Goal: Transaction & Acquisition: Obtain resource

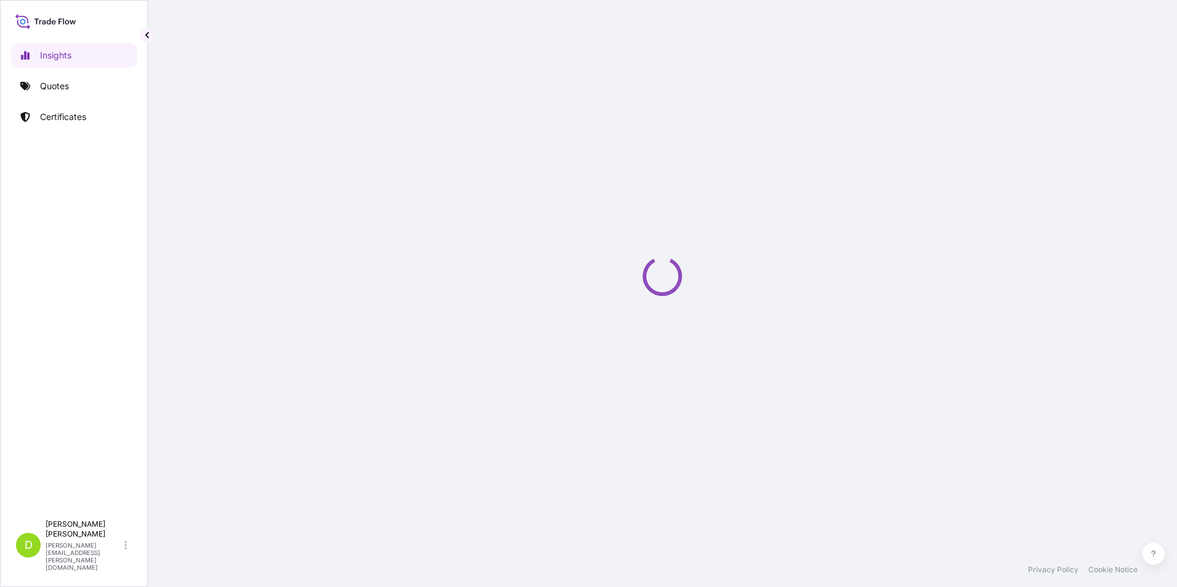
select select "2025"
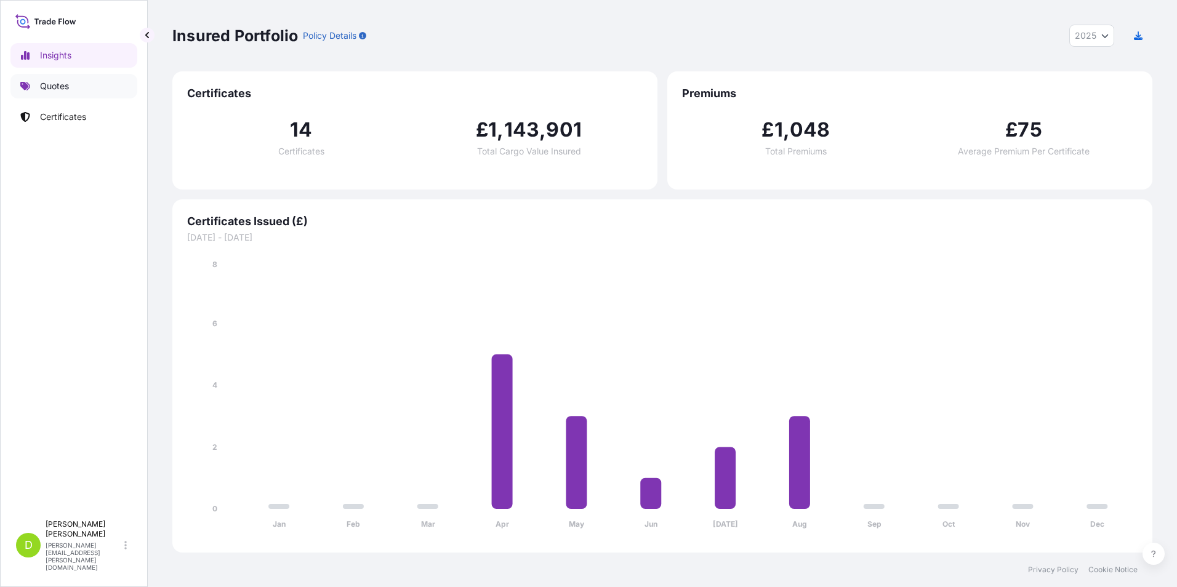
click at [55, 87] on p "Quotes" at bounding box center [54, 86] width 29 height 12
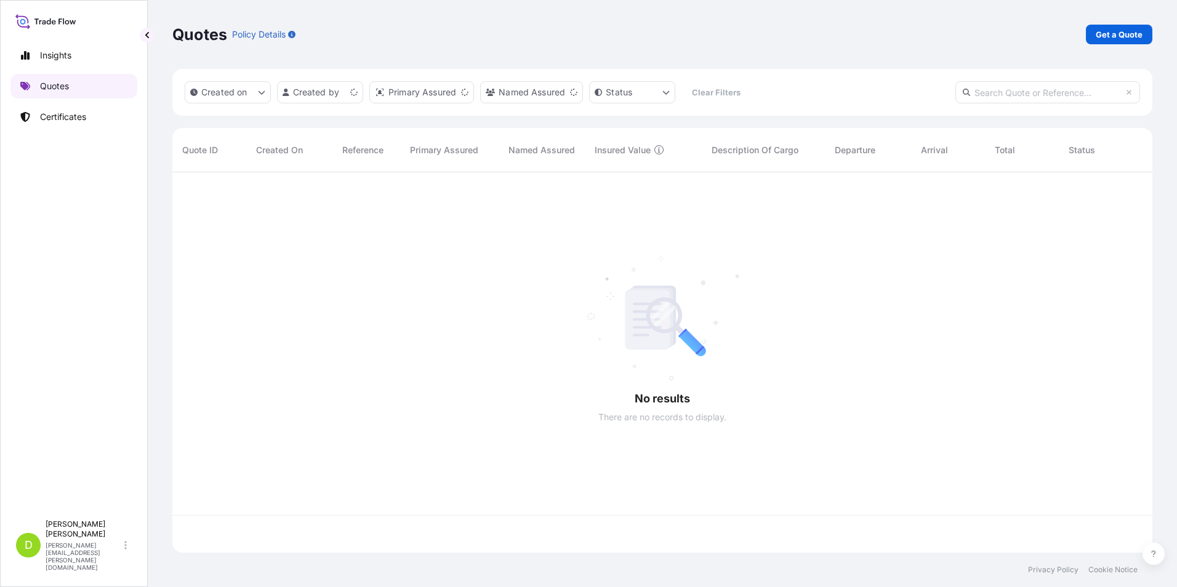
scroll to position [378, 970]
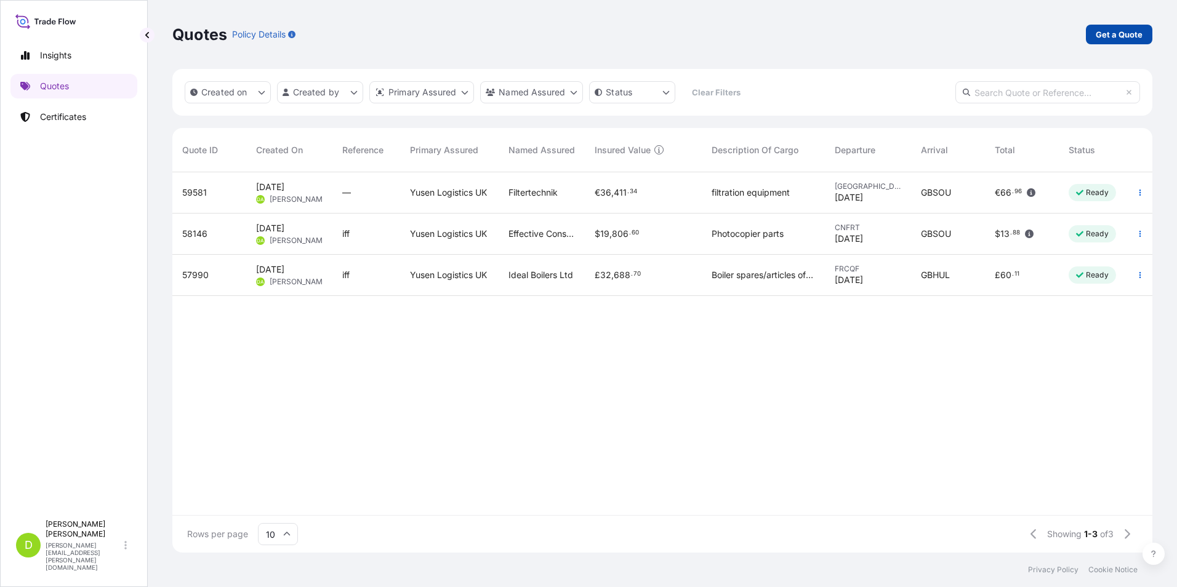
click at [1112, 33] on p "Get a Quote" at bounding box center [1118, 34] width 47 height 12
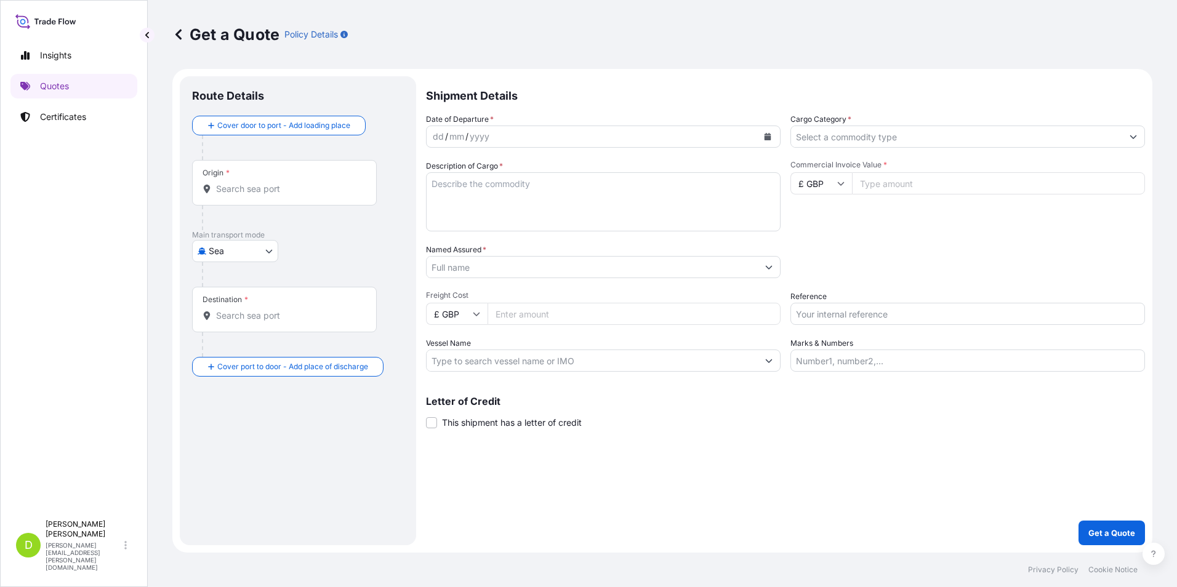
click at [273, 252] on body "Insights Quotes Certificates D Daniel Atkinson daniel.atkinson@uk.yusen-logisti…" at bounding box center [588, 293] width 1177 height 587
click at [231, 279] on div "Air" at bounding box center [235, 283] width 76 height 22
select select "Air"
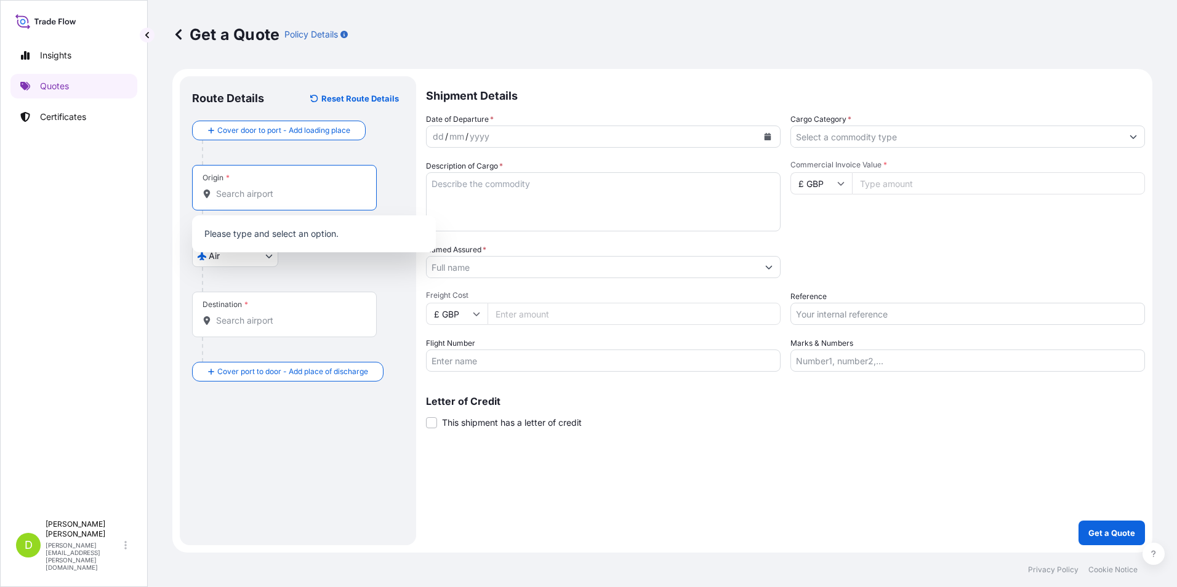
click at [242, 195] on input "Origin *" at bounding box center [288, 194] width 145 height 12
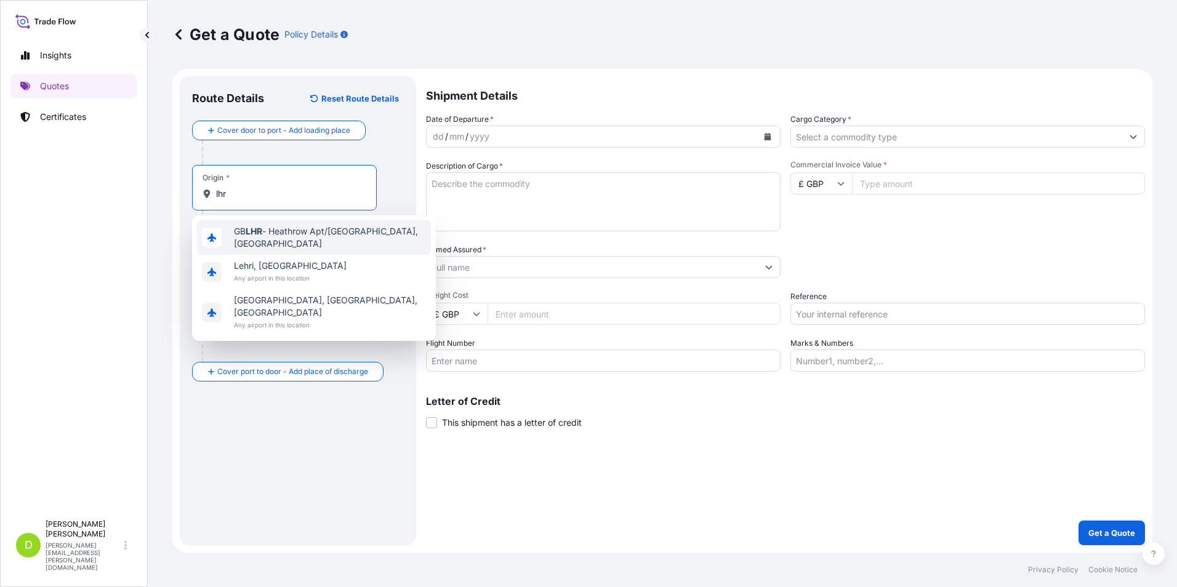
click at [263, 236] on span "GB LHR - Heathrow Apt/London, United Kingdom" at bounding box center [330, 237] width 192 height 25
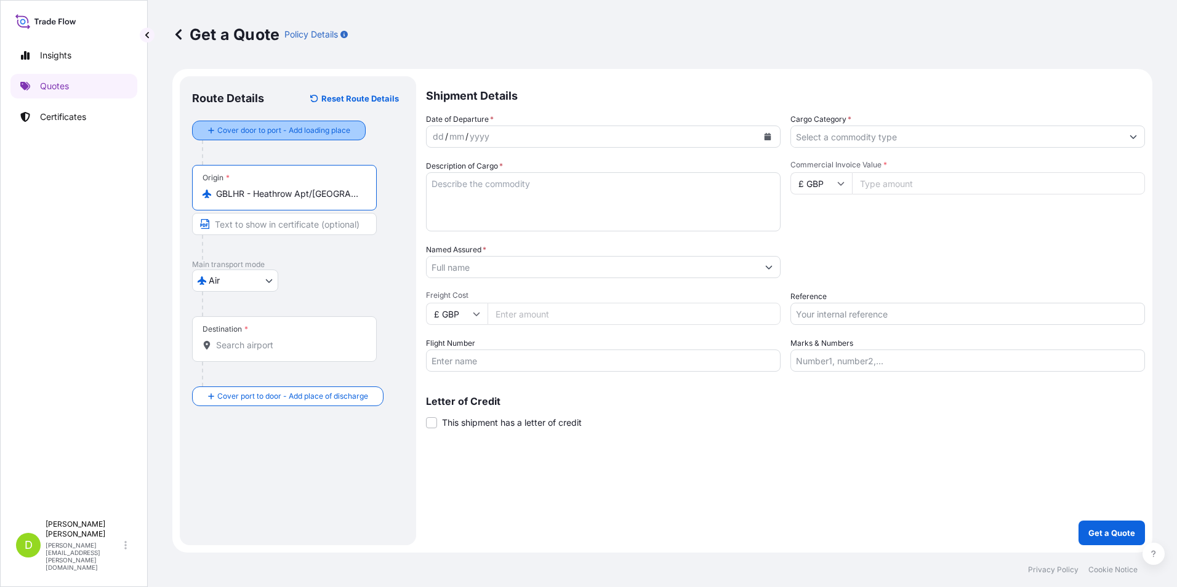
type input "GBLHR - Heathrow Apt/London, United Kingdom"
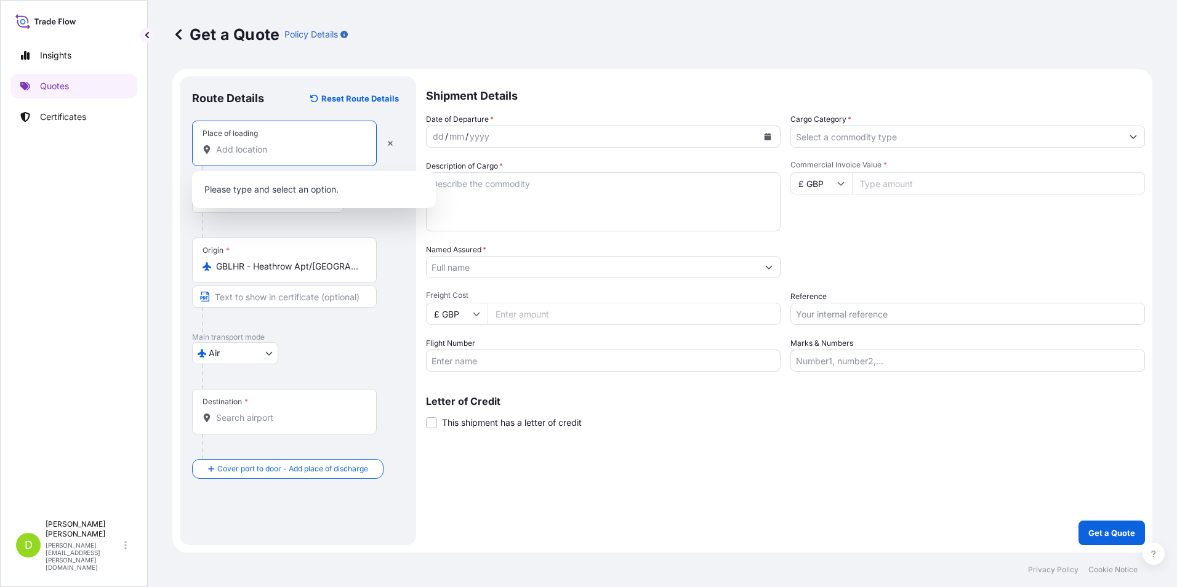
click at [223, 149] on input "Place of loading" at bounding box center [288, 149] width 145 height 12
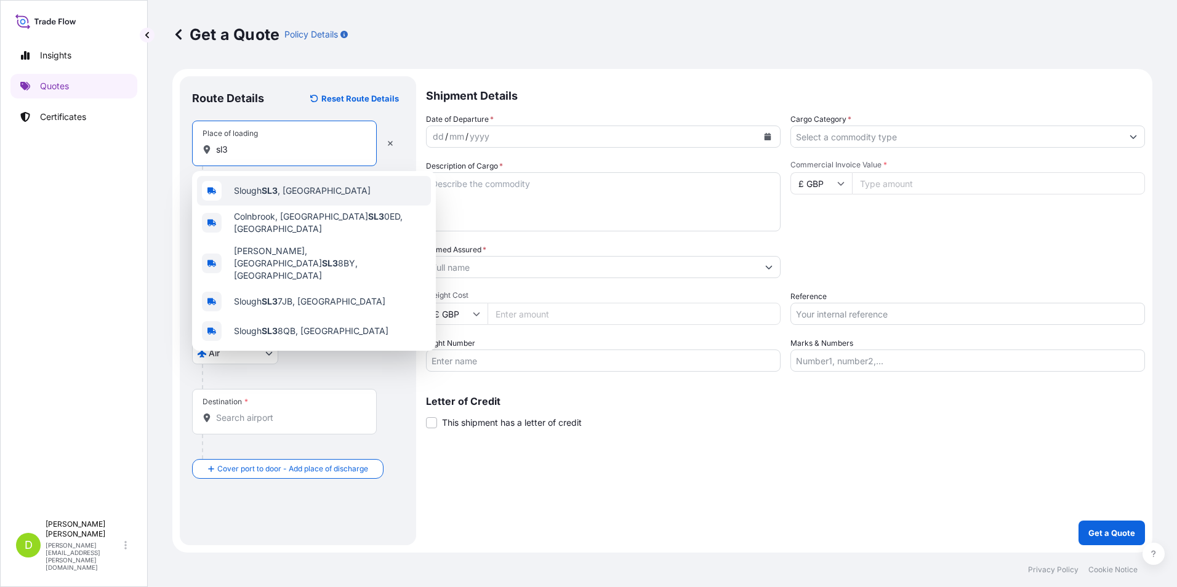
click at [284, 186] on span "Slough SL3 , UK" at bounding box center [302, 191] width 137 height 12
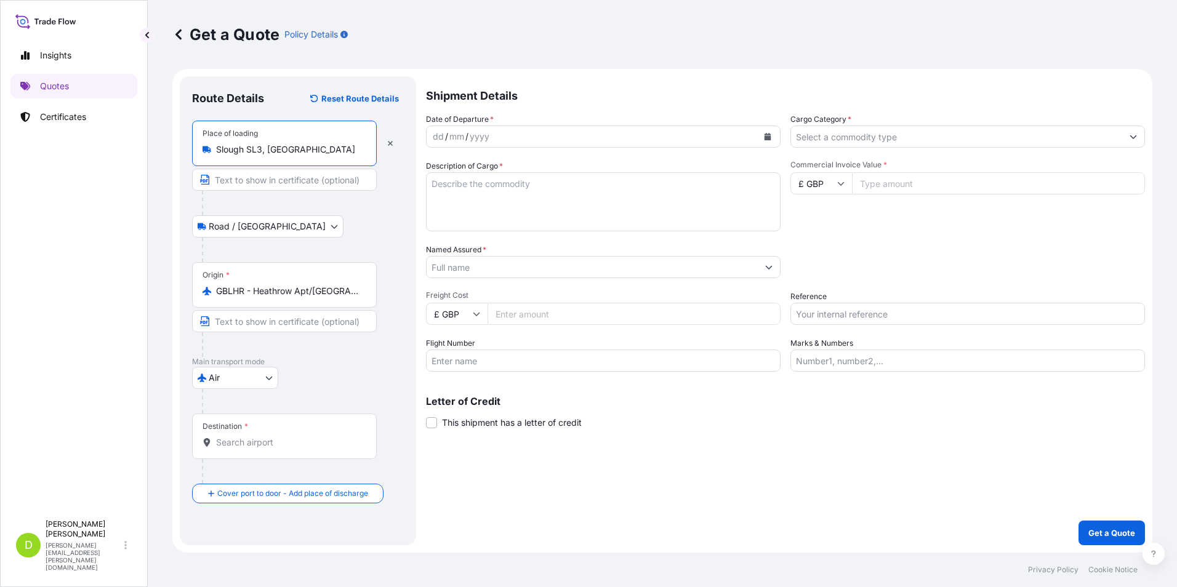
type input "Slough SL3, UK"
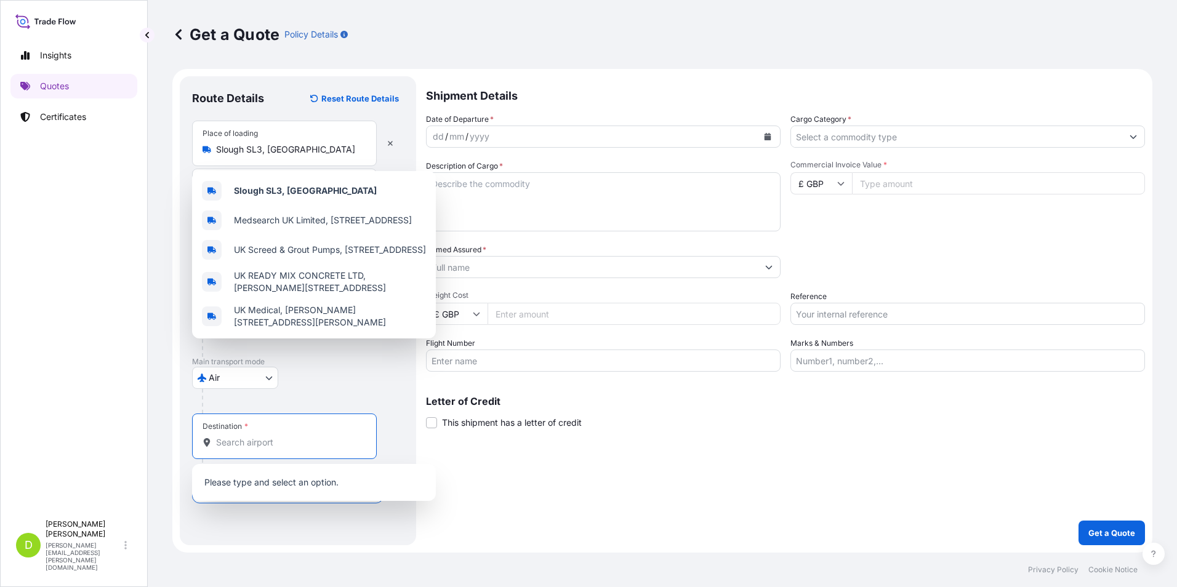
click at [264, 438] on input "Destination *" at bounding box center [288, 442] width 145 height 12
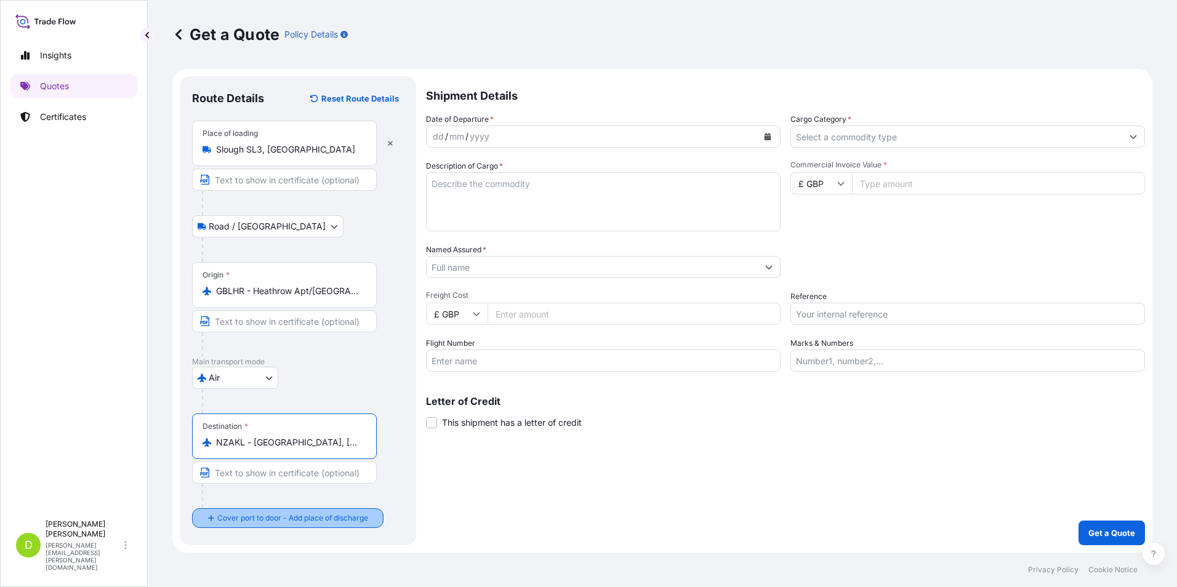
type input "NZAKL - Auckland, New Zealand"
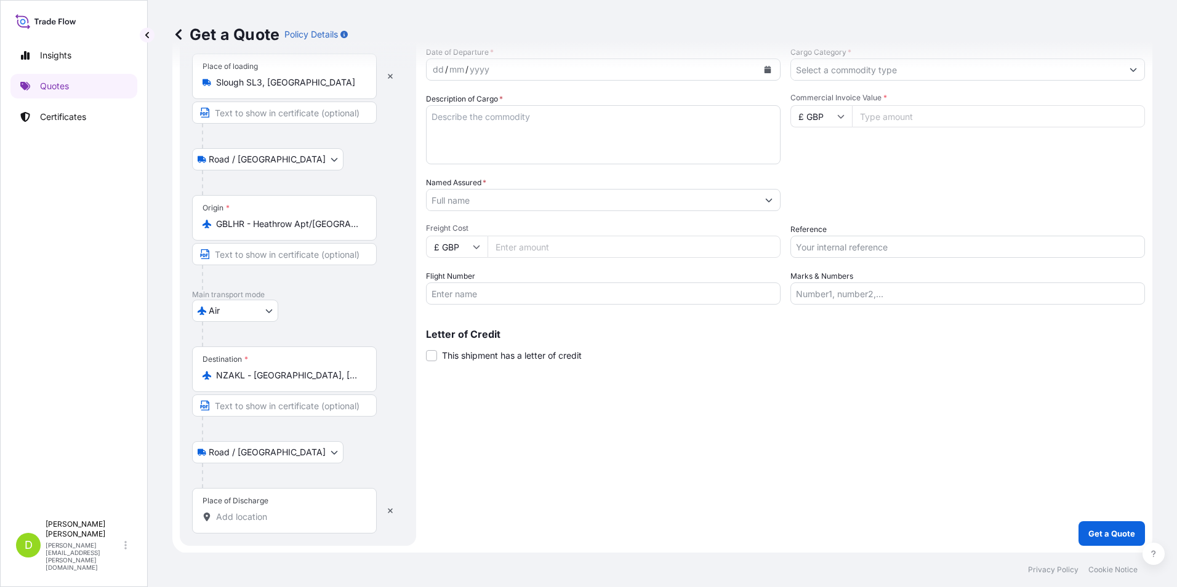
scroll to position [68, 0]
click at [258, 521] on input "Place of Discharge" at bounding box center [288, 516] width 145 height 12
paste input "5 Foxglove Heights, 9305, New Zealand"
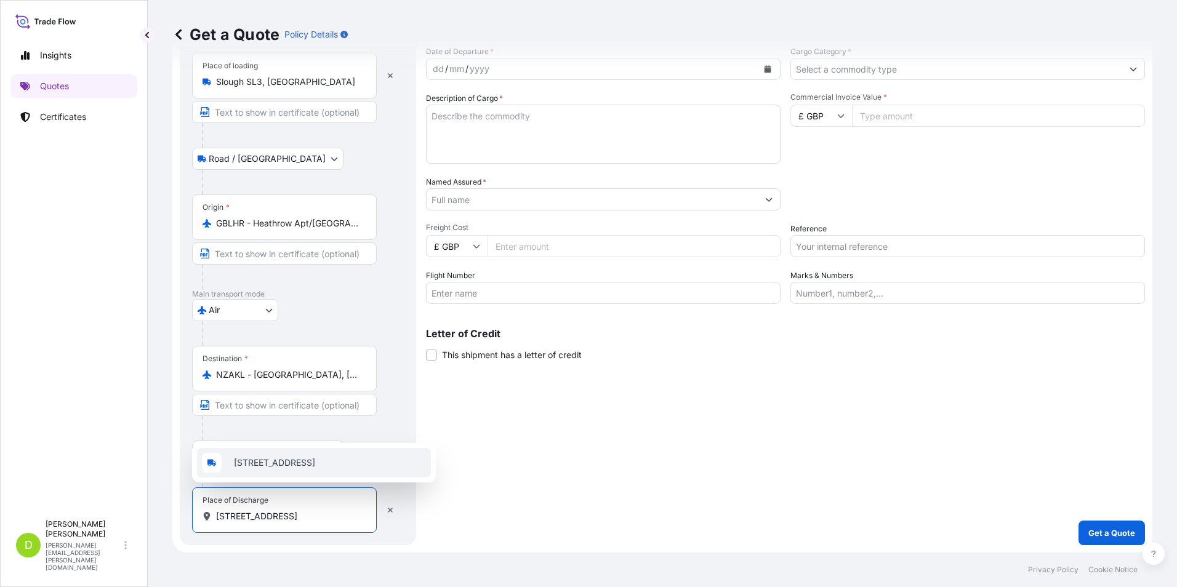
click at [295, 457] on span "5 Foxglove Heights, Wānaka 9305, New Zealand" at bounding box center [274, 463] width 81 height 12
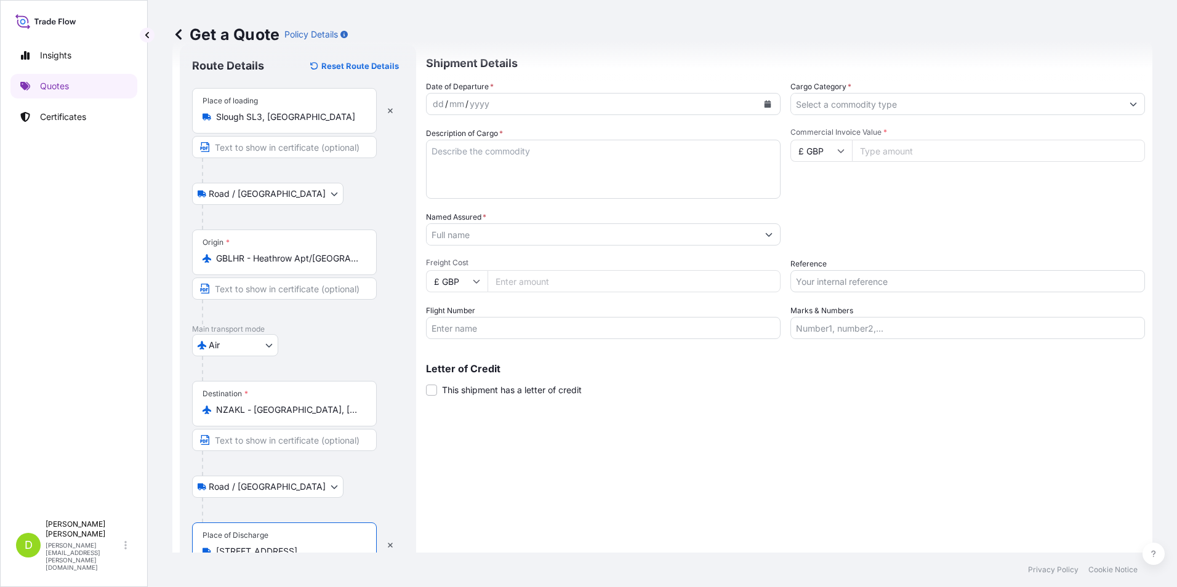
scroll to position [0, 0]
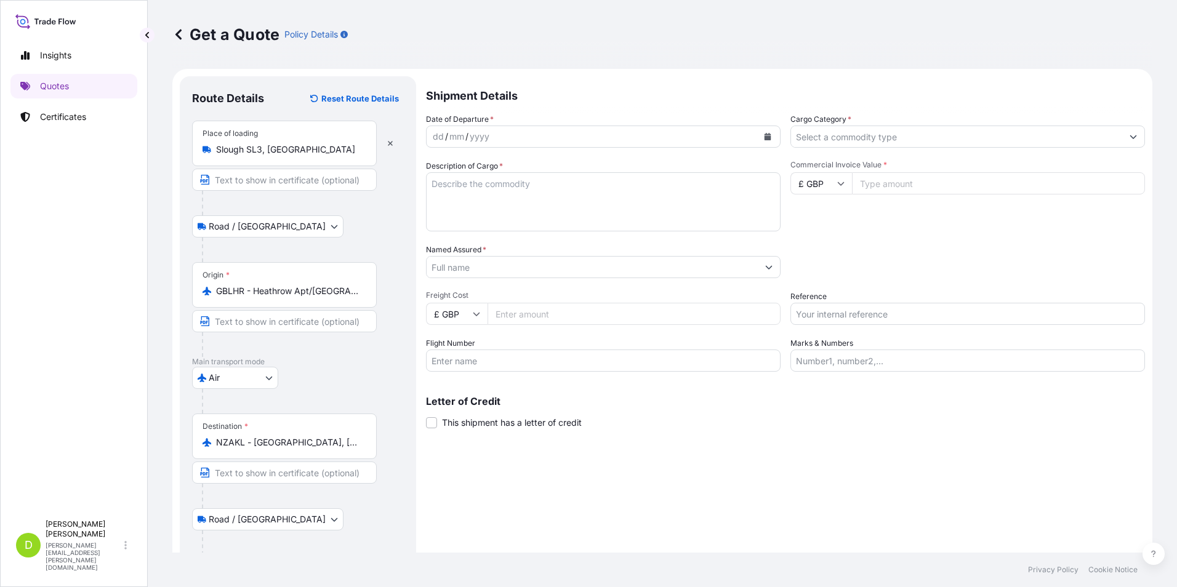
type input "5 Foxglove Heights, Wānaka 9305, New Zealand"
click at [764, 137] on icon "Calendar" at bounding box center [767, 136] width 7 height 7
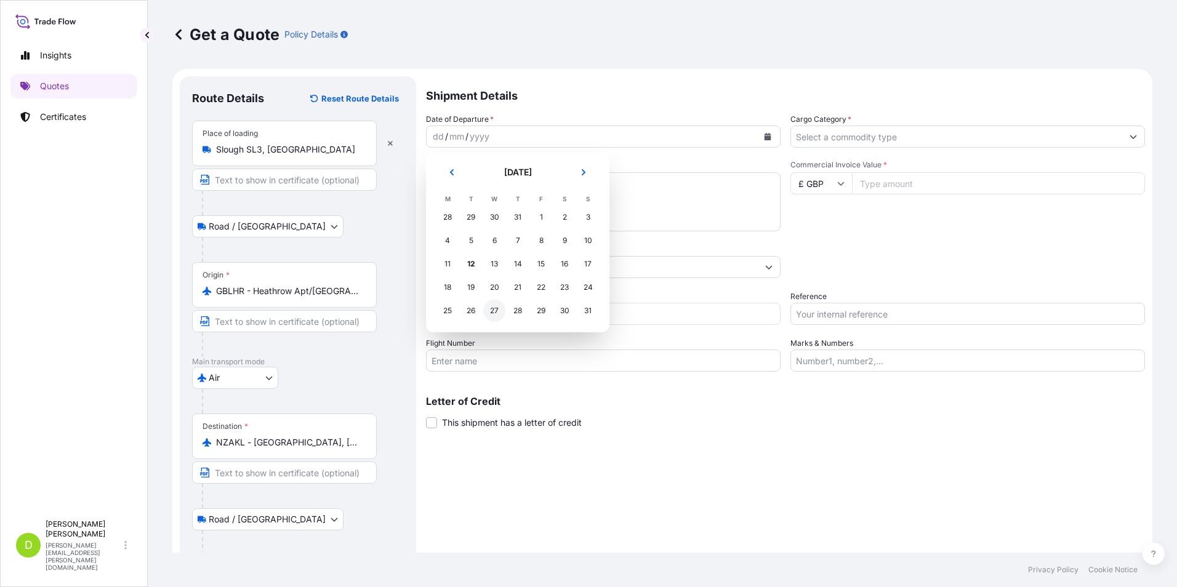
click at [496, 309] on div "27" at bounding box center [494, 311] width 22 height 22
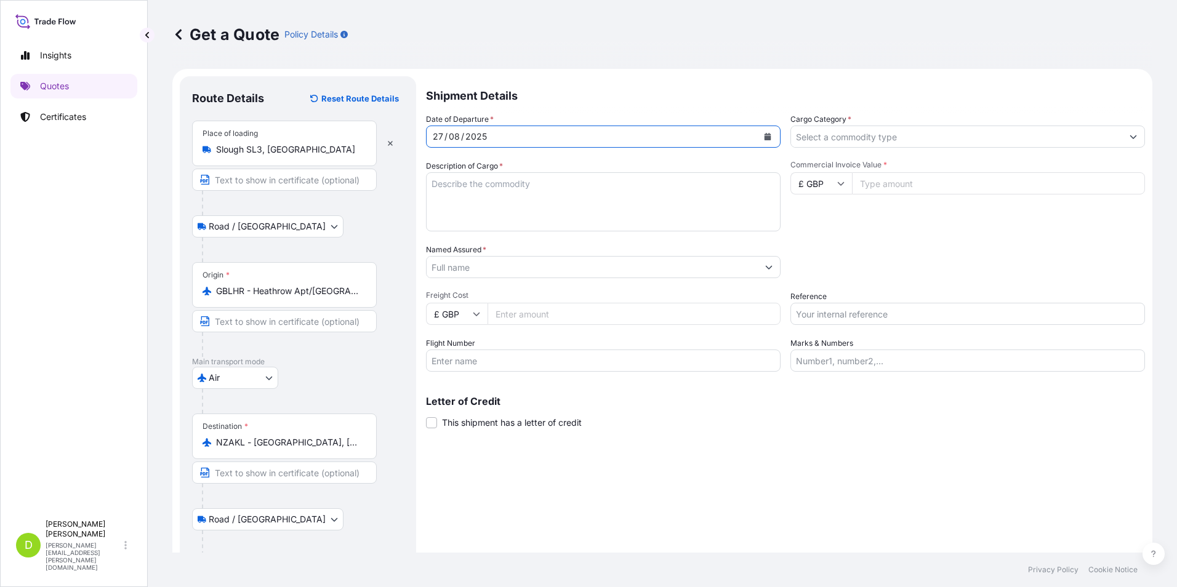
click at [1129, 139] on icon "Show suggestions" at bounding box center [1132, 136] width 7 height 7
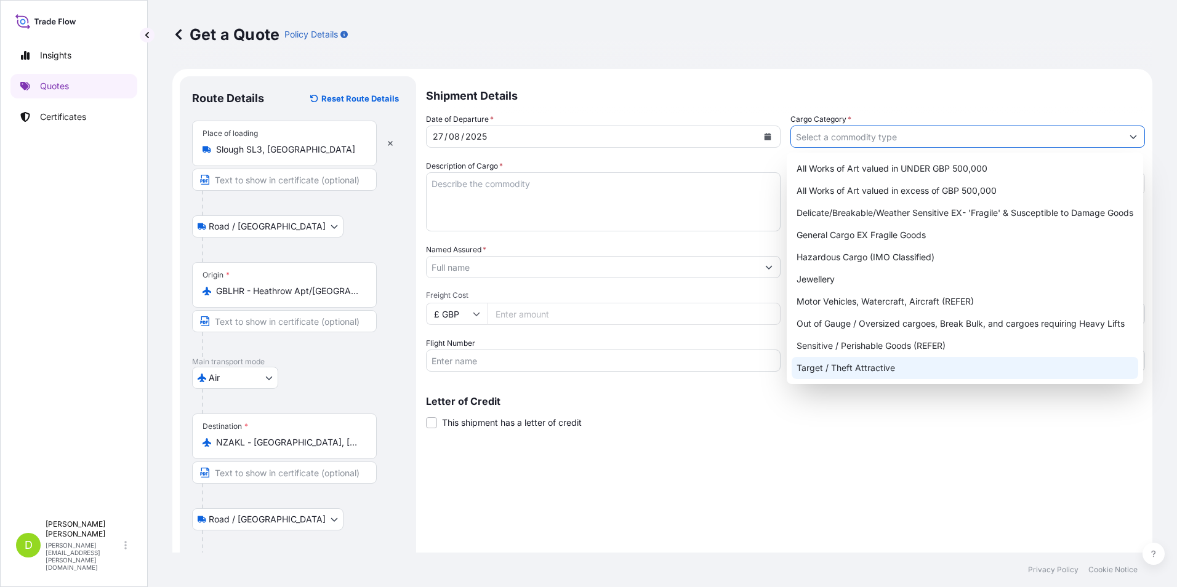
click at [847, 370] on div "Target / Theft Attractive" at bounding box center [964, 368] width 346 height 22
type input "Target / Theft Attractive"
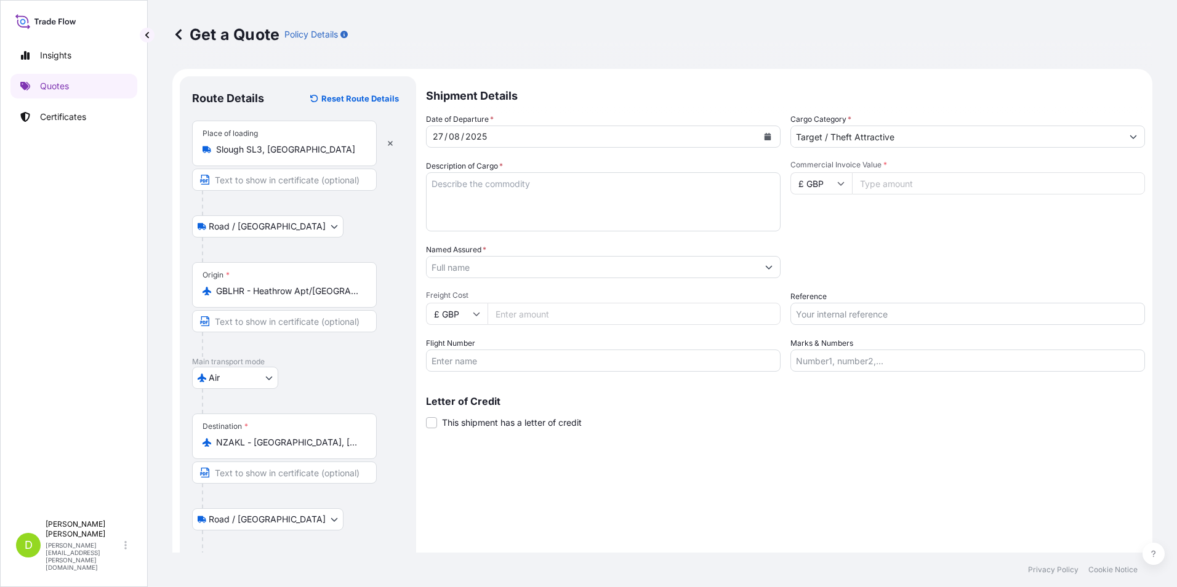
click at [873, 182] on input "Commercial Invoice Value *" at bounding box center [998, 183] width 293 height 22
type input "75000"
click at [663, 316] on input "Freight Cost" at bounding box center [633, 314] width 293 height 22
type input "1"
type input "2000"
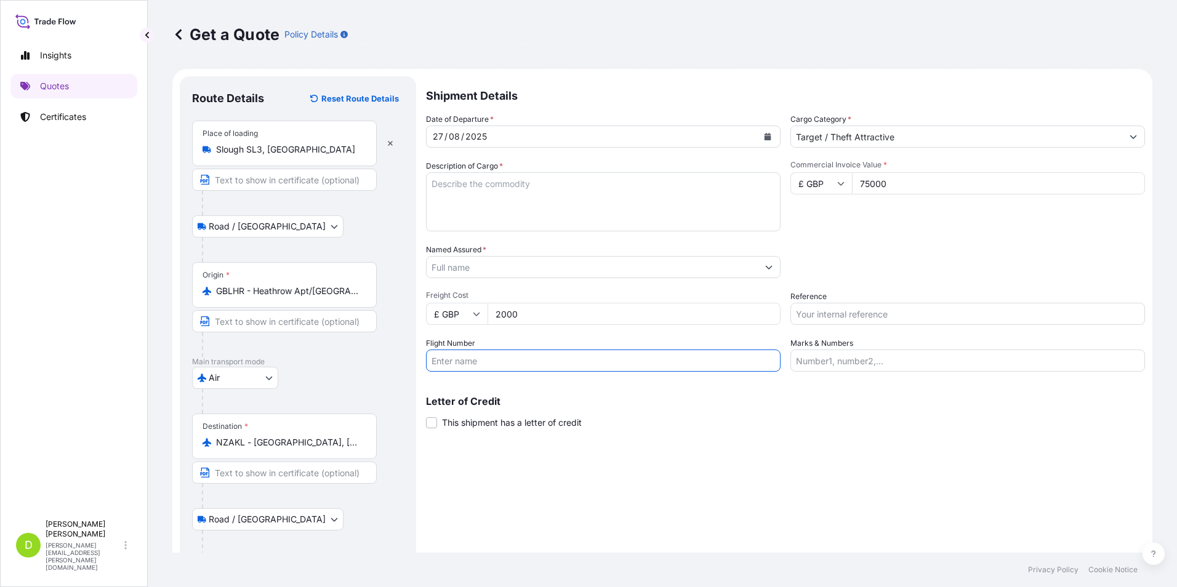
drag, startPoint x: 644, startPoint y: 357, endPoint x: 670, endPoint y: 357, distance: 25.8
click at [644, 357] on input "Flight Number" at bounding box center [603, 361] width 354 height 22
click at [922, 313] on input "Reference" at bounding box center [967, 314] width 354 height 22
click at [575, 190] on textarea "Description of Cargo *" at bounding box center [603, 201] width 354 height 59
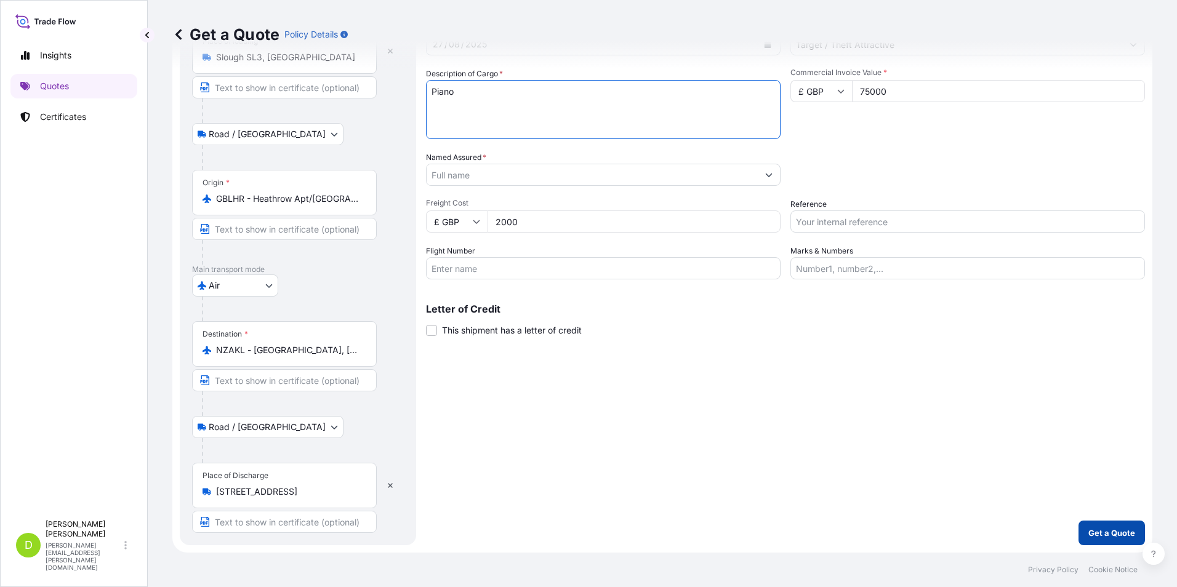
type textarea "Piano"
click at [1111, 529] on p "Get a Quote" at bounding box center [1111, 533] width 47 height 12
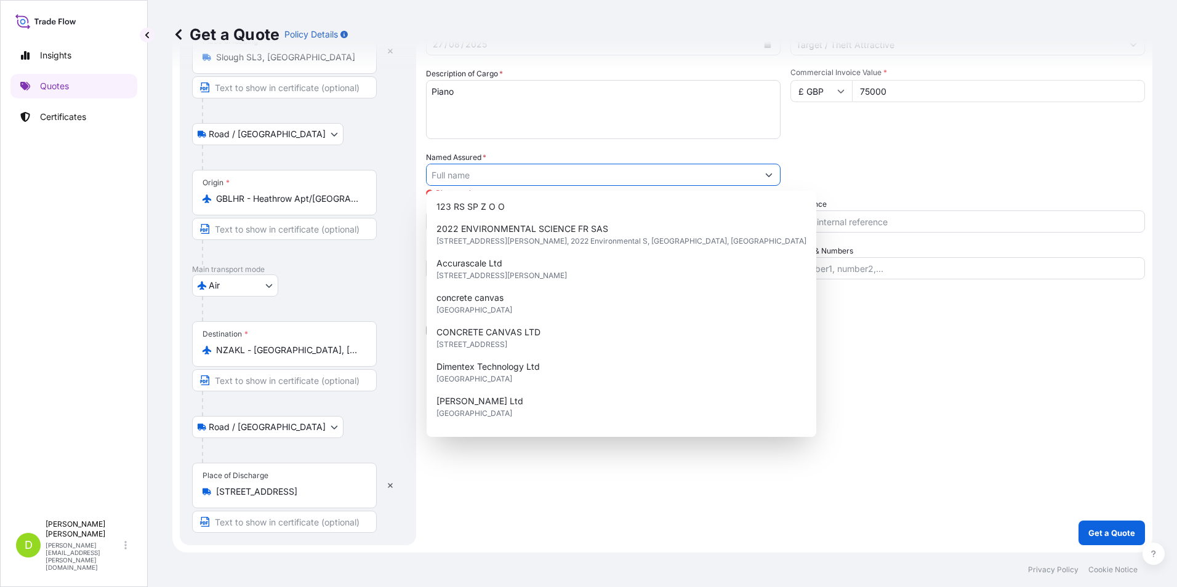
click at [765, 177] on icon "Show suggestions" at bounding box center [768, 174] width 7 height 7
click at [909, 414] on div "Shipment Details Date of Departure * 27 / 08 / 2025 Cargo Category * Target / T…" at bounding box center [785, 264] width 719 height 561
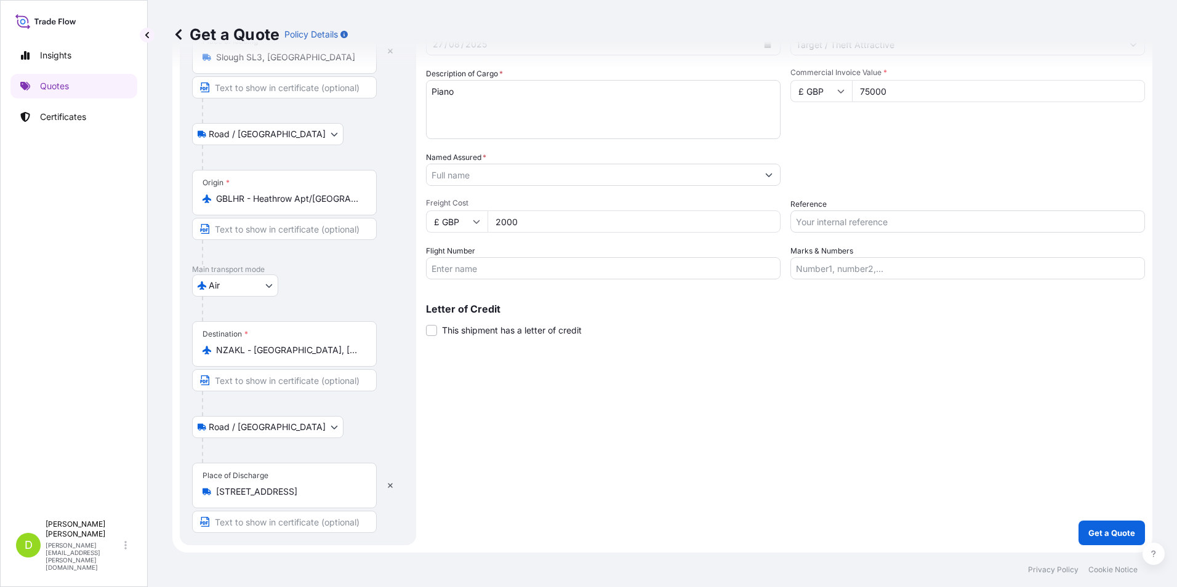
scroll to position [0, 0]
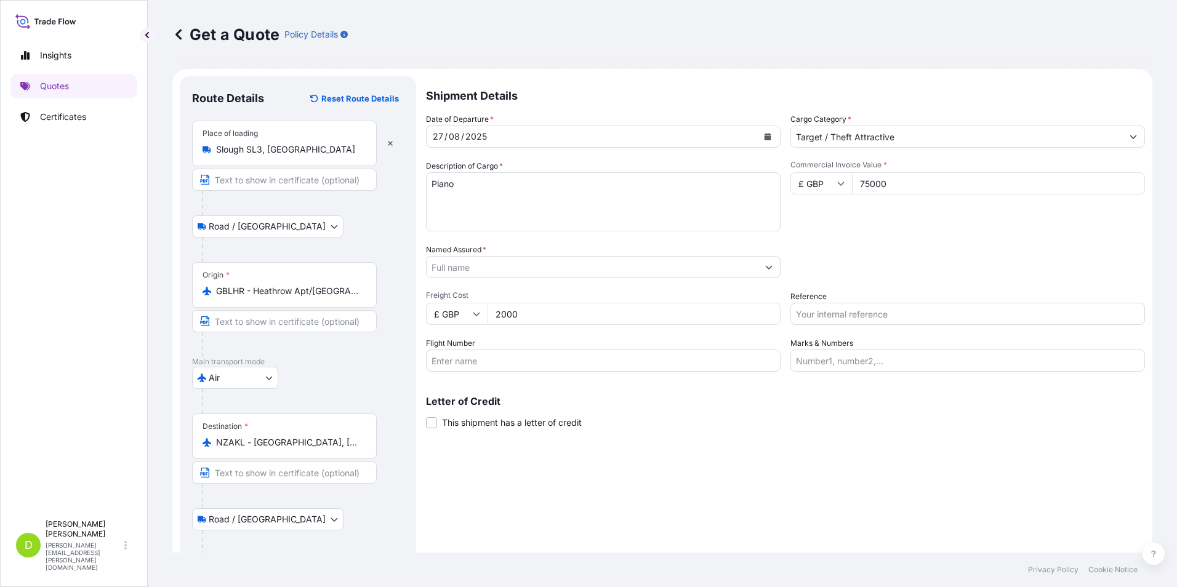
click at [460, 269] on input "Named Assured *" at bounding box center [591, 267] width 331 height 22
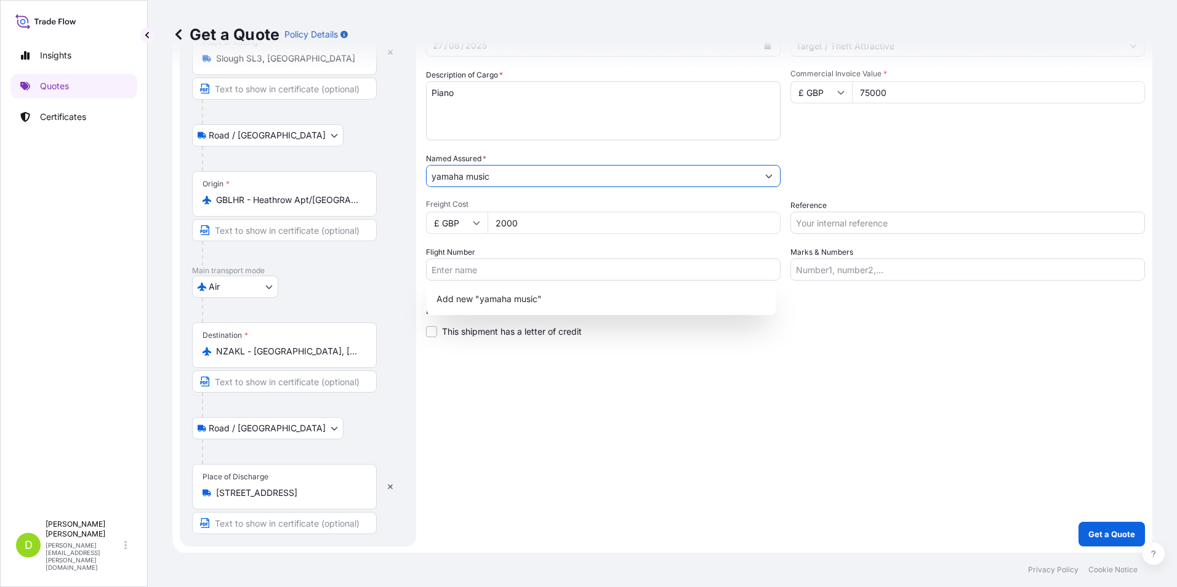
scroll to position [92, 0]
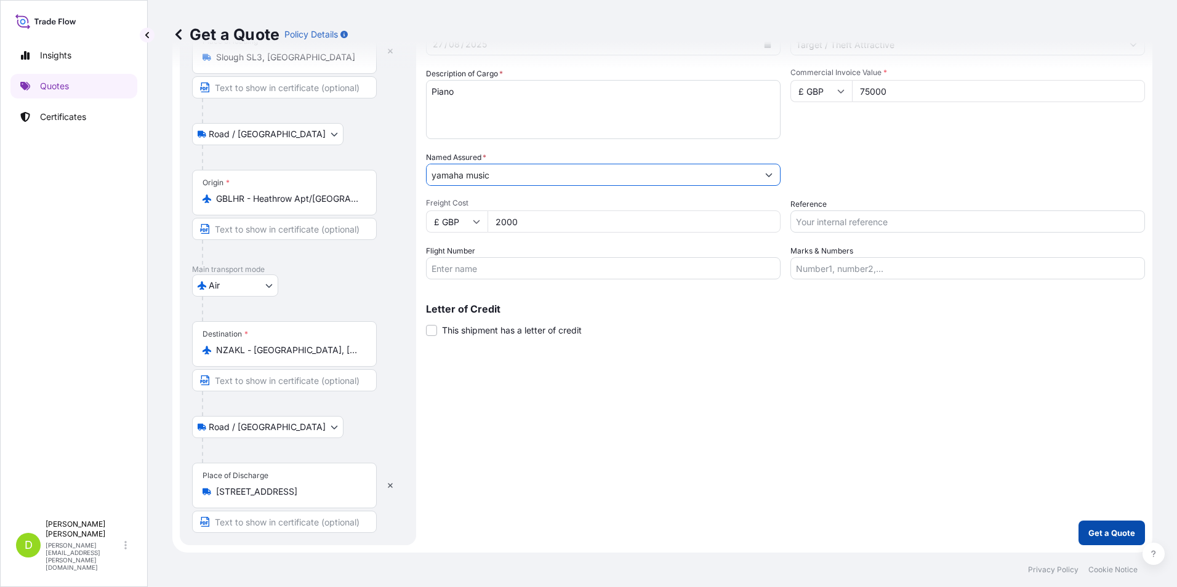
type input "yamaha music"
click at [1100, 529] on p "Get a Quote" at bounding box center [1111, 533] width 47 height 12
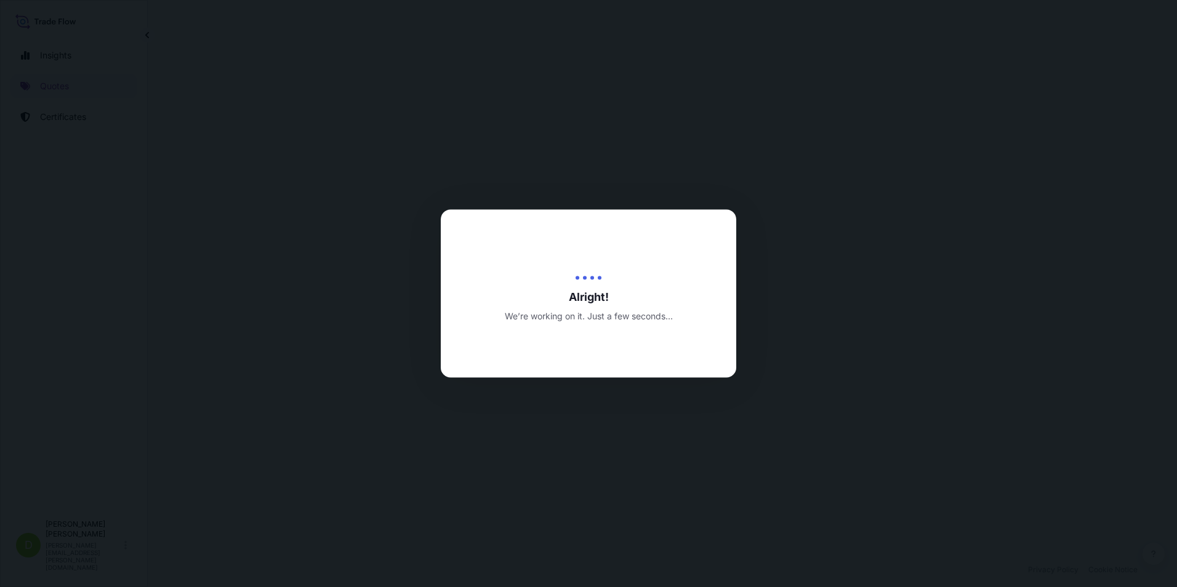
select select "Road / Inland"
select select "Air"
select select "Road / Inland"
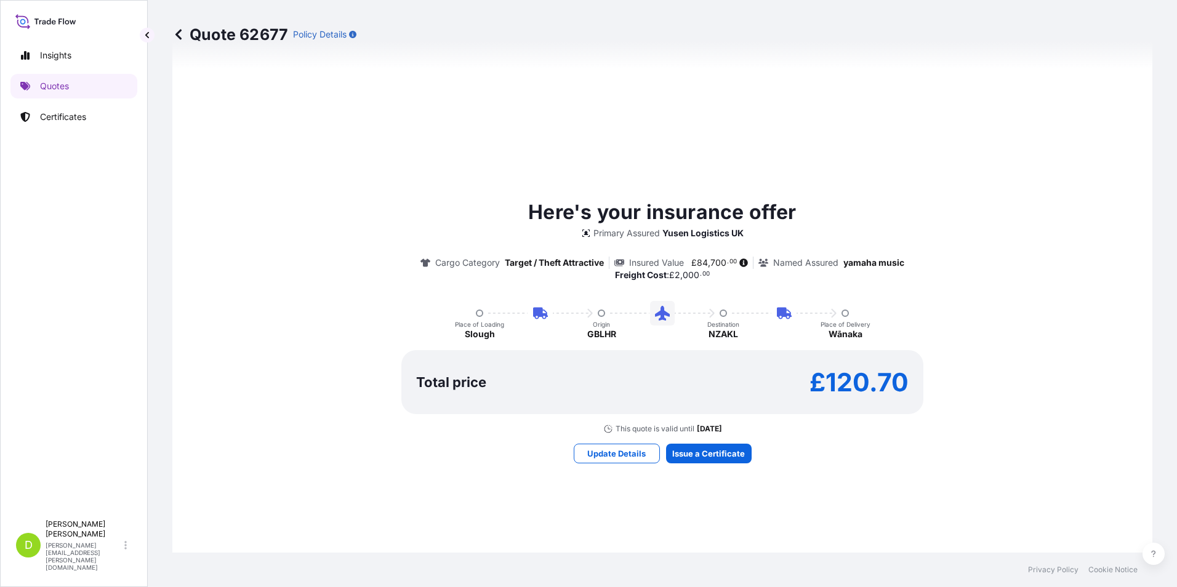
scroll to position [775, 0]
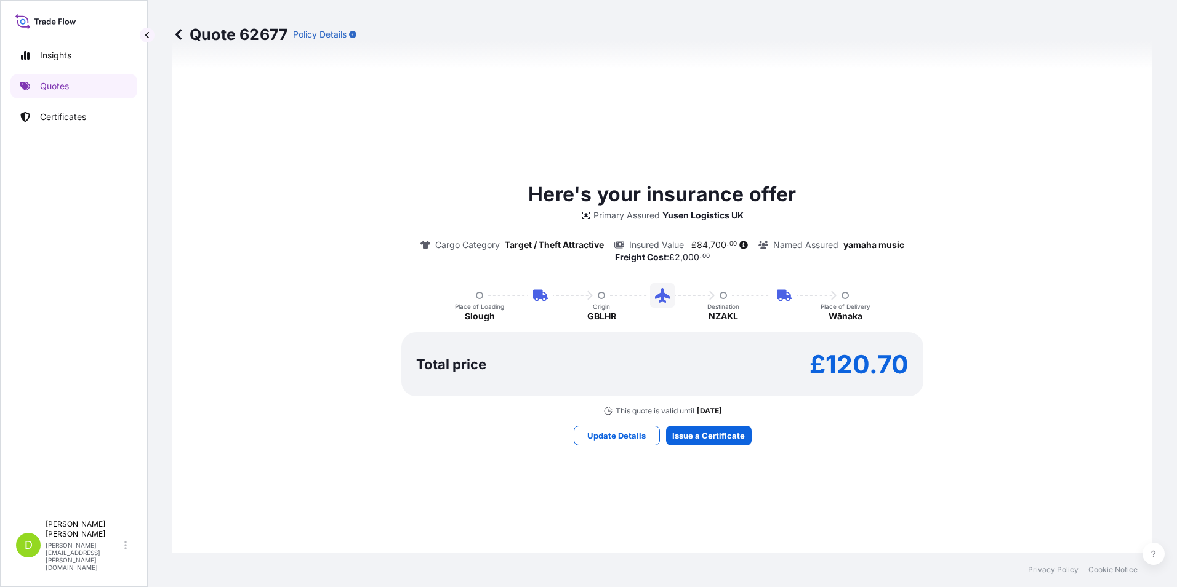
click at [182, 34] on icon at bounding box center [178, 34] width 12 height 12
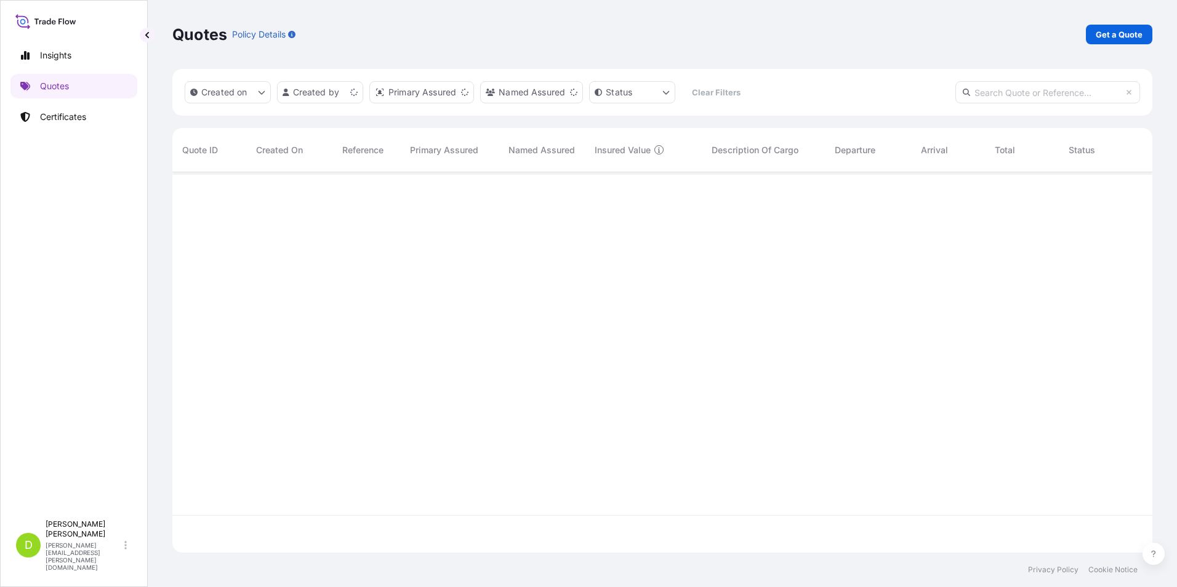
scroll to position [378, 970]
